Goal: Task Accomplishment & Management: Check status

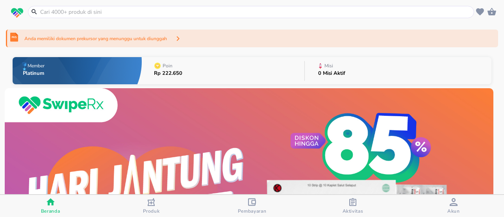
click at [488, 13] on icon "button" at bounding box center [491, 11] width 9 height 7
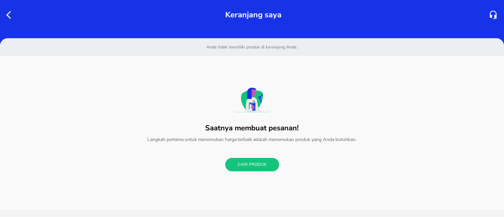
click at [8, 13] on icon "button" at bounding box center [10, 14] width 9 height 9
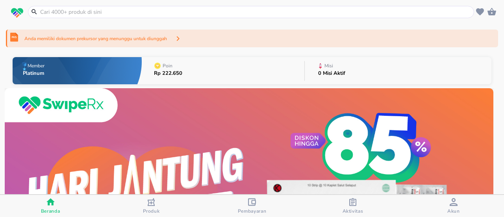
click at [352, 208] on span "Aktivitas" at bounding box center [353, 211] width 21 height 6
